Goal: Find specific page/section: Find specific page/section

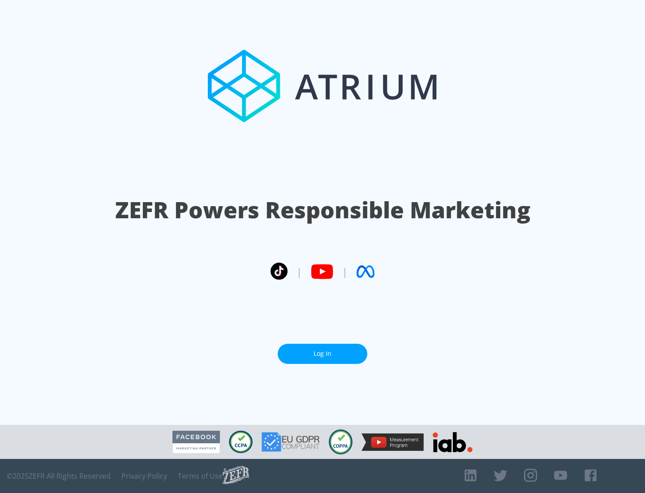
click at [323, 353] on link "Log In" at bounding box center [323, 354] width 90 height 20
